Goal: Information Seeking & Learning: Learn about a topic

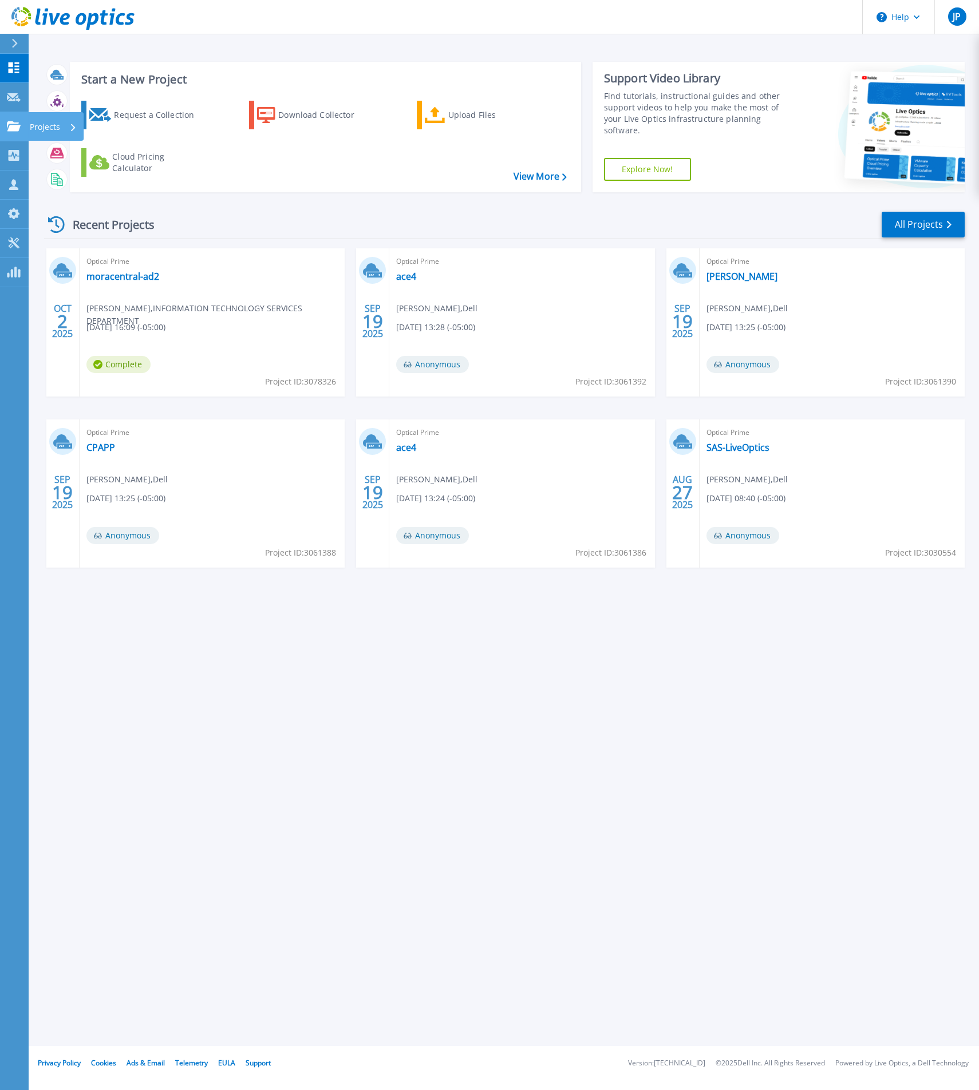
click at [11, 130] on icon at bounding box center [14, 126] width 14 height 10
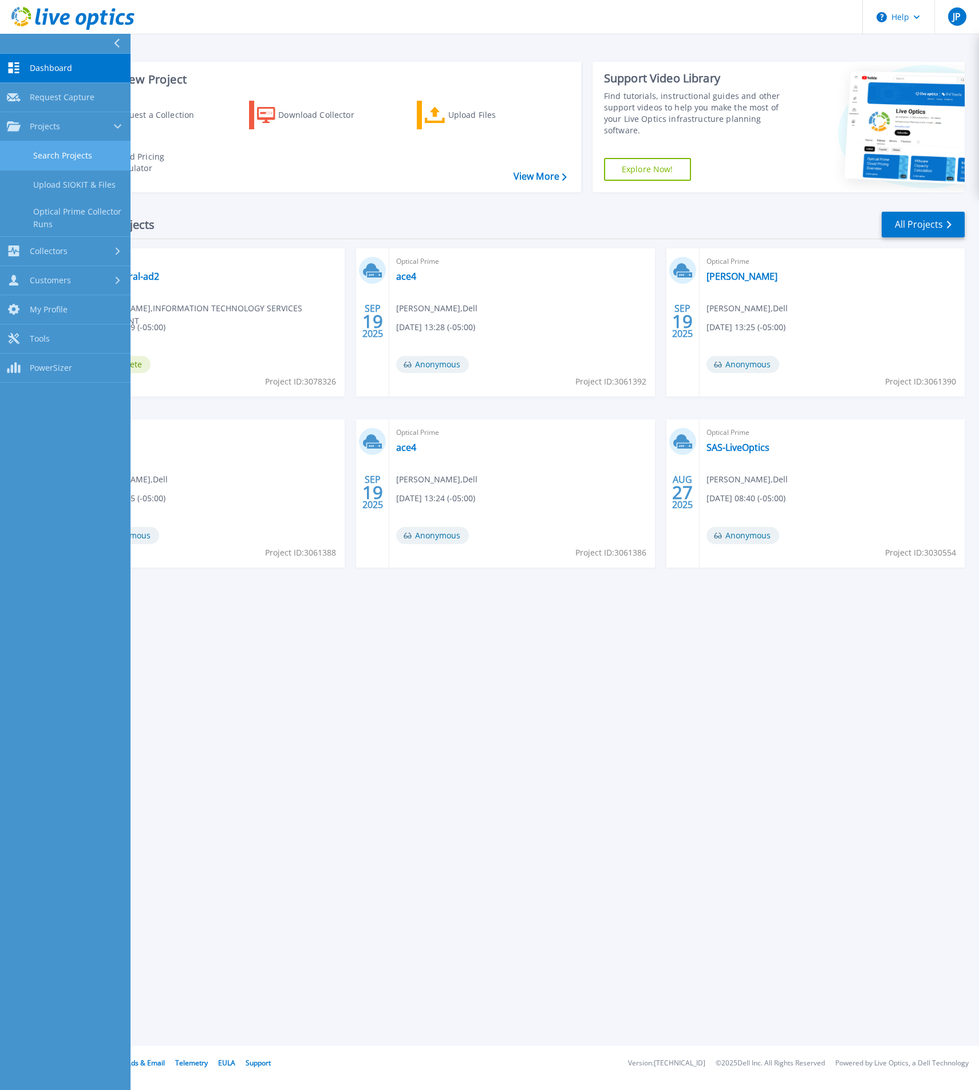
click at [74, 152] on link "Search Projects" at bounding box center [65, 155] width 130 height 29
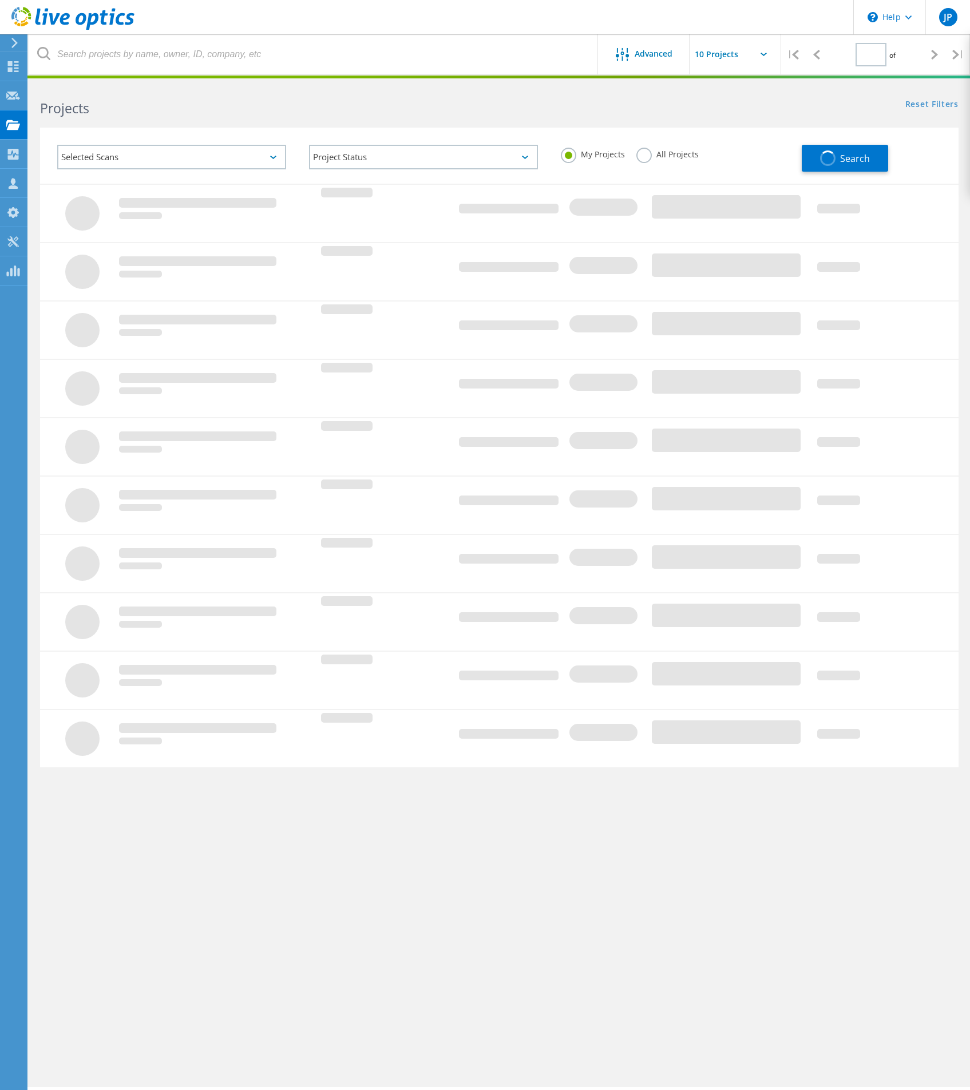
type input "1"
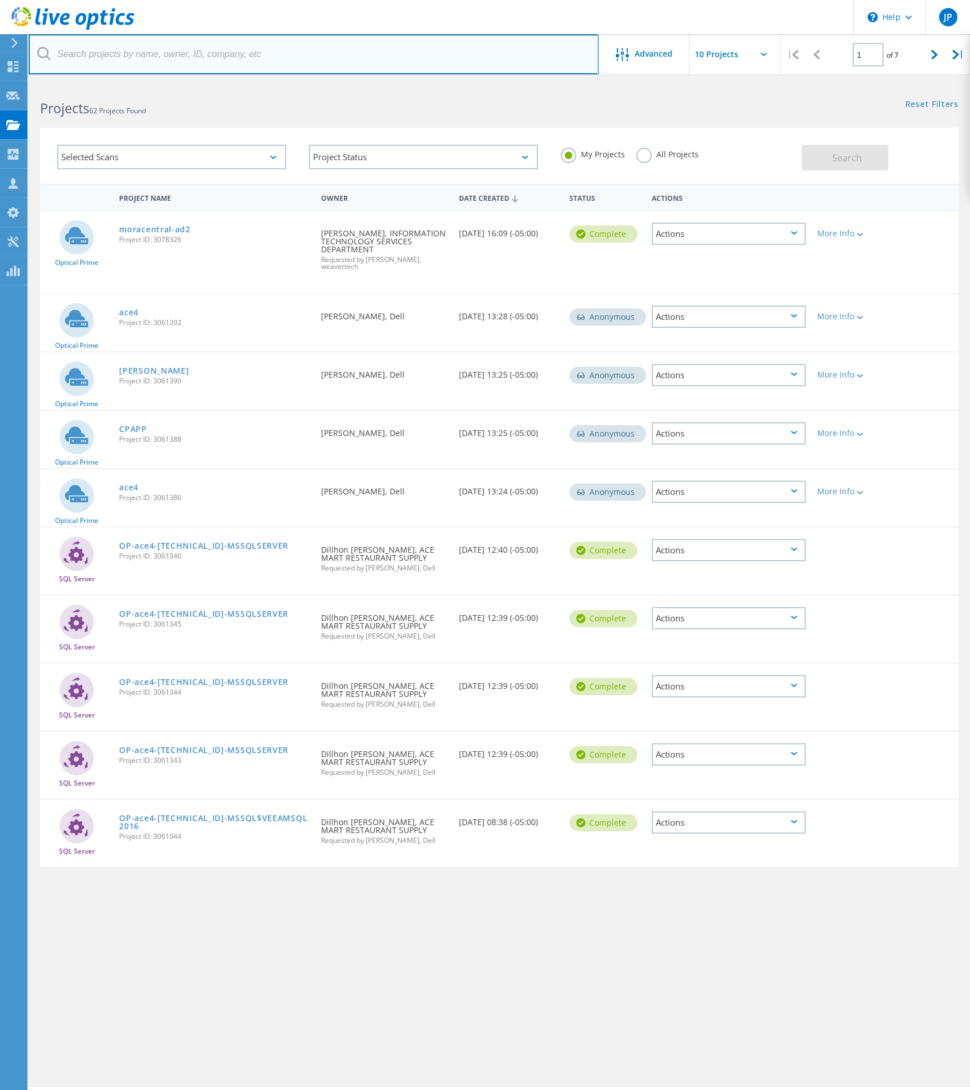
click at [256, 62] on input "text" at bounding box center [314, 54] width 570 height 40
type input "tsbpa"
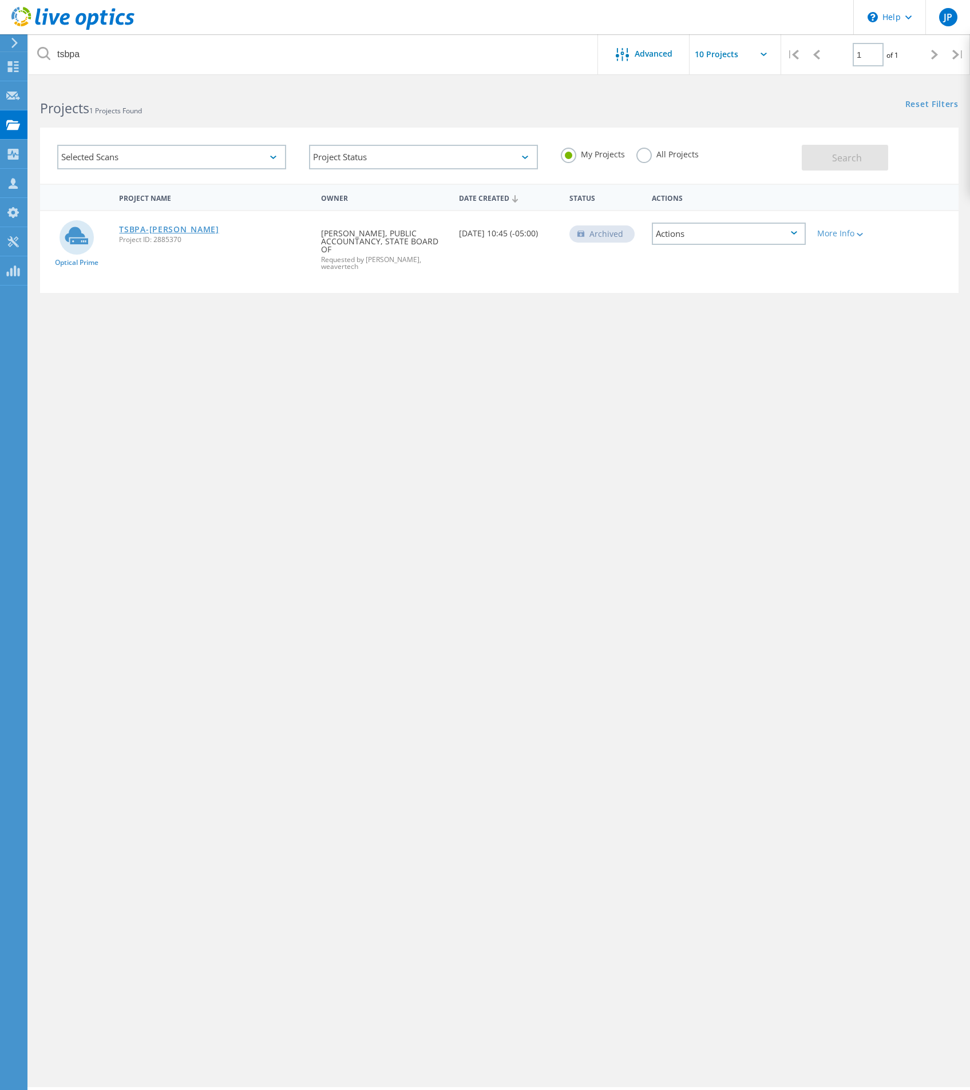
click at [148, 233] on link "TSBPA-Weaver" at bounding box center [169, 229] width 100 height 8
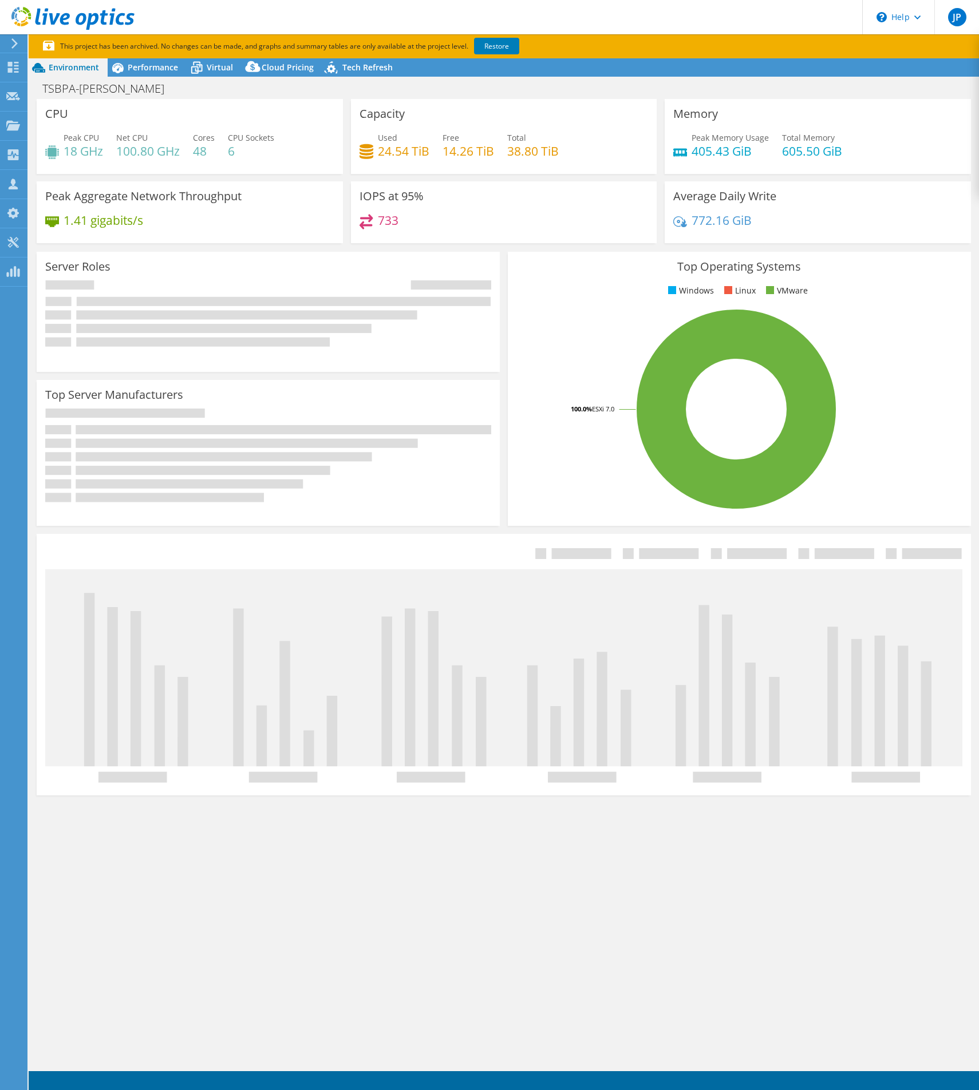
select select "USD"
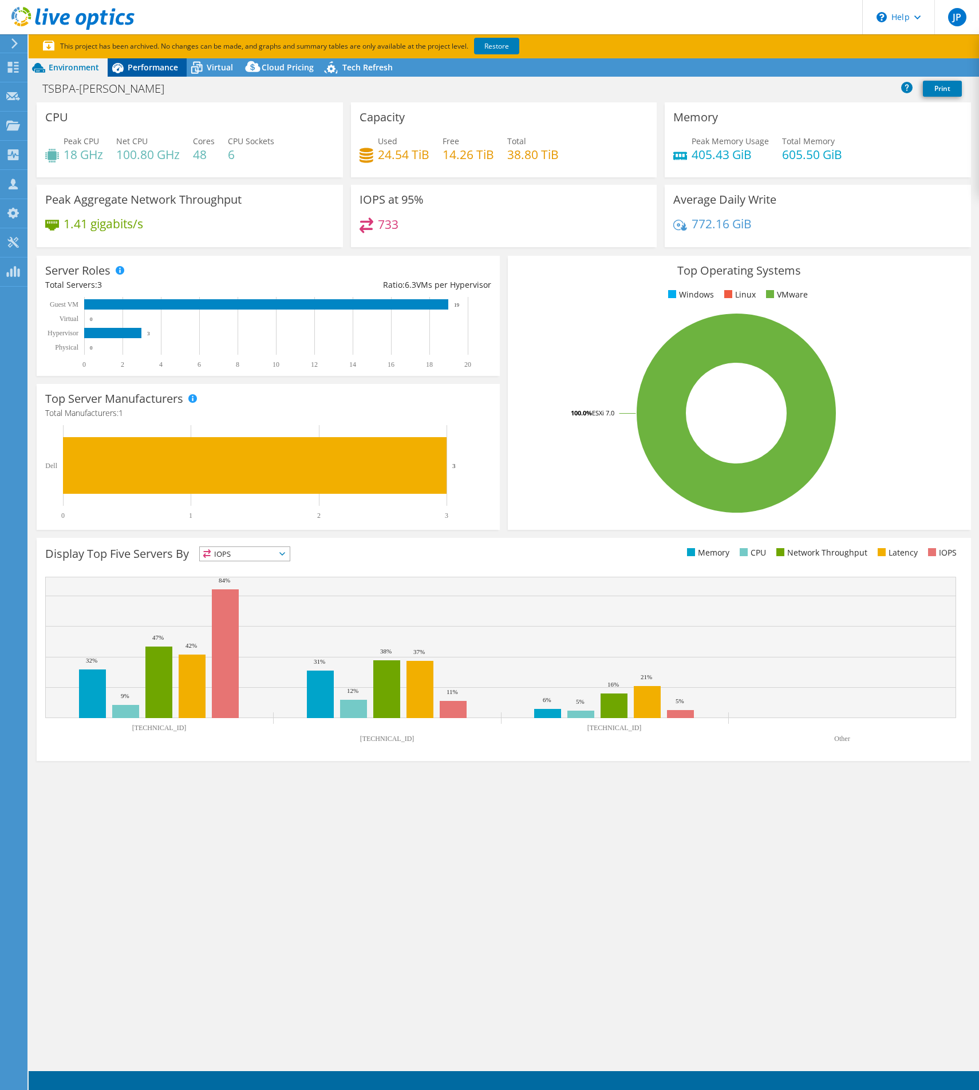
click at [132, 68] on span "Performance" at bounding box center [153, 67] width 50 height 11
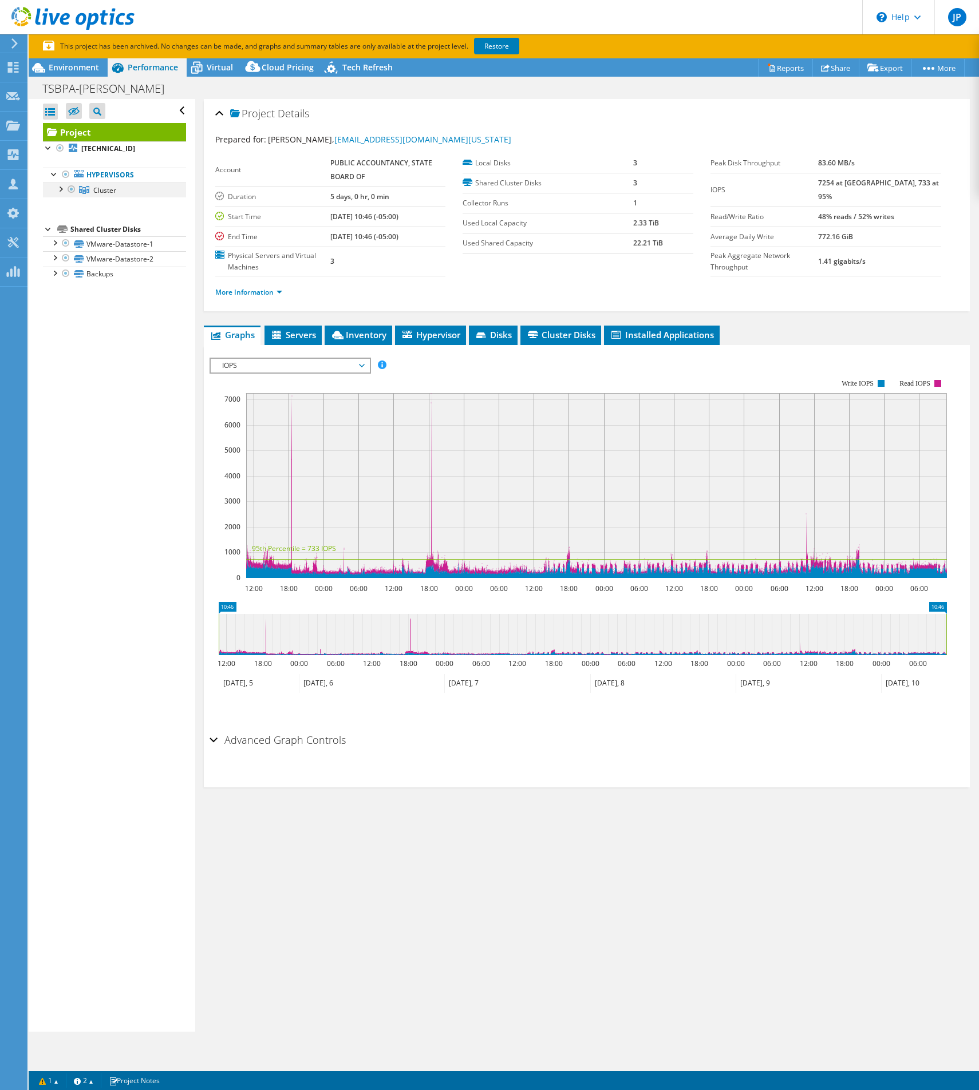
click at [59, 193] on div at bounding box center [59, 188] width 11 height 11
click at [117, 204] on link "10.39.70.22" at bounding box center [114, 204] width 143 height 15
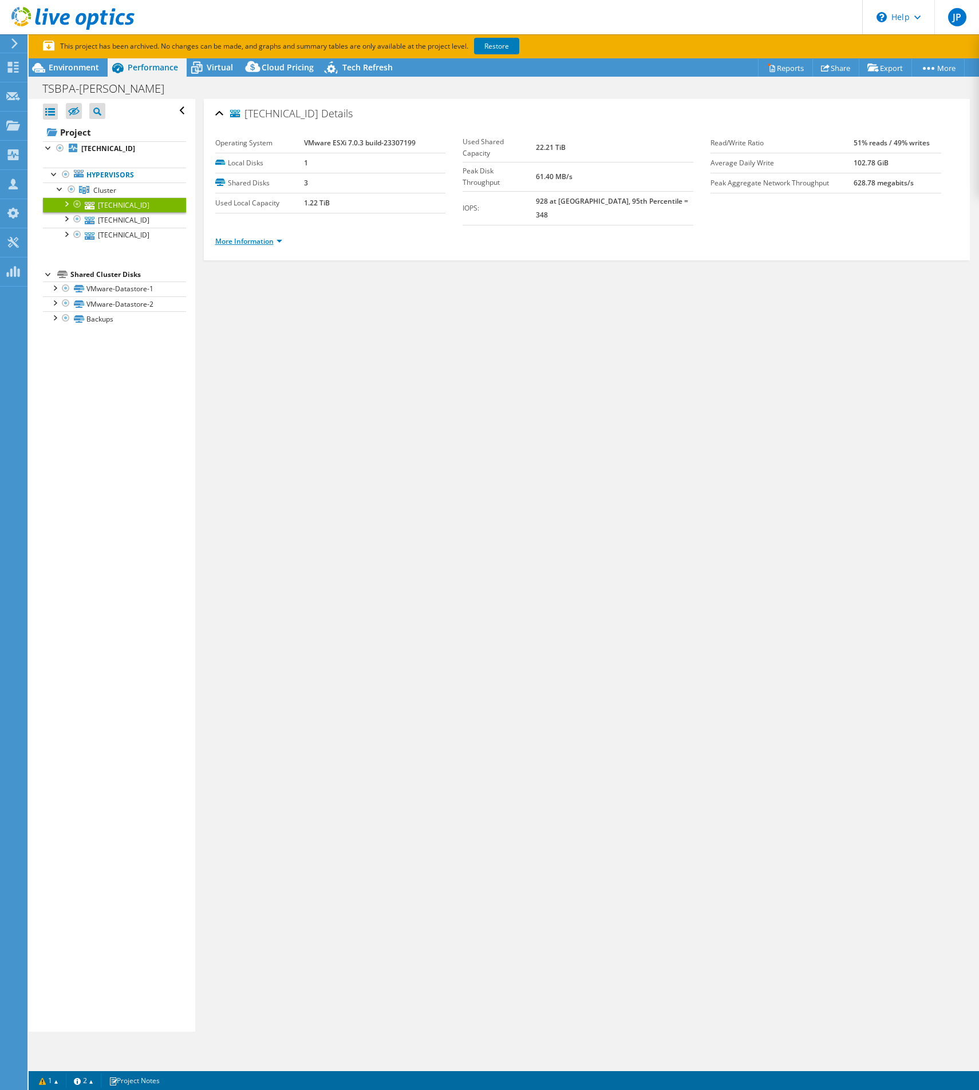
click at [269, 236] on link "More Information" at bounding box center [248, 241] width 67 height 10
